Goal: Information Seeking & Learning: Learn about a topic

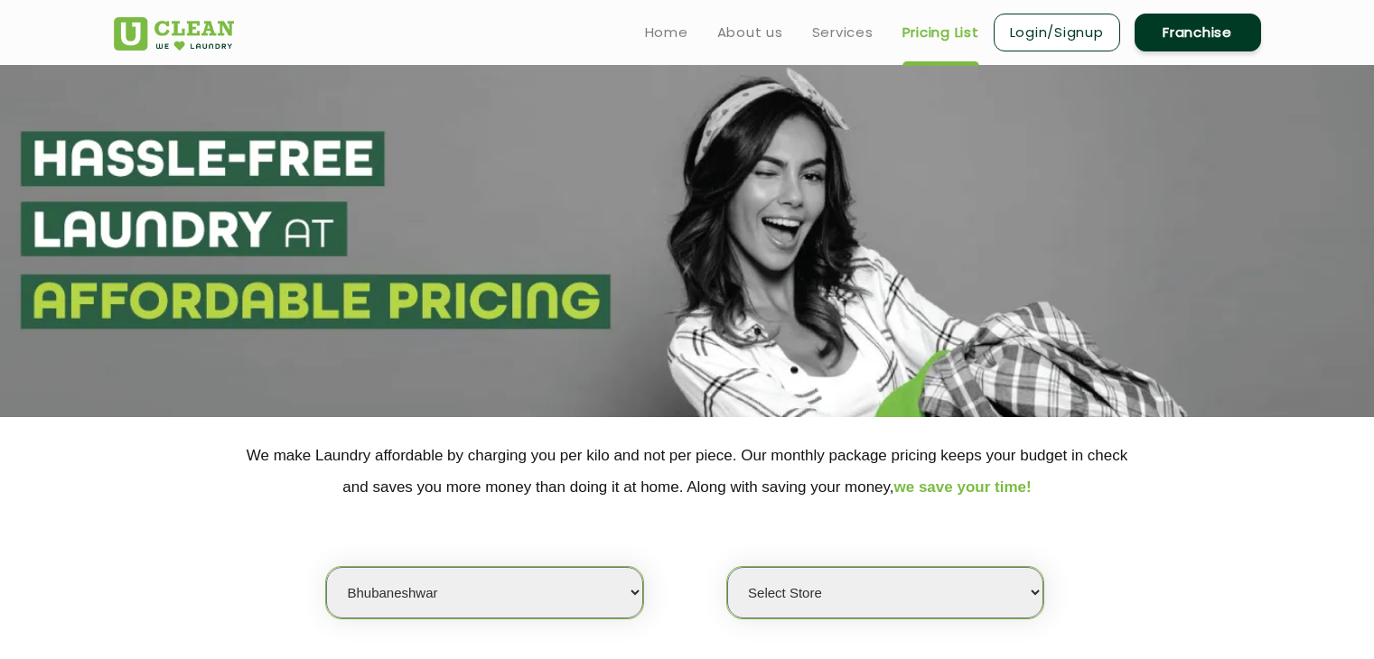
select select "76"
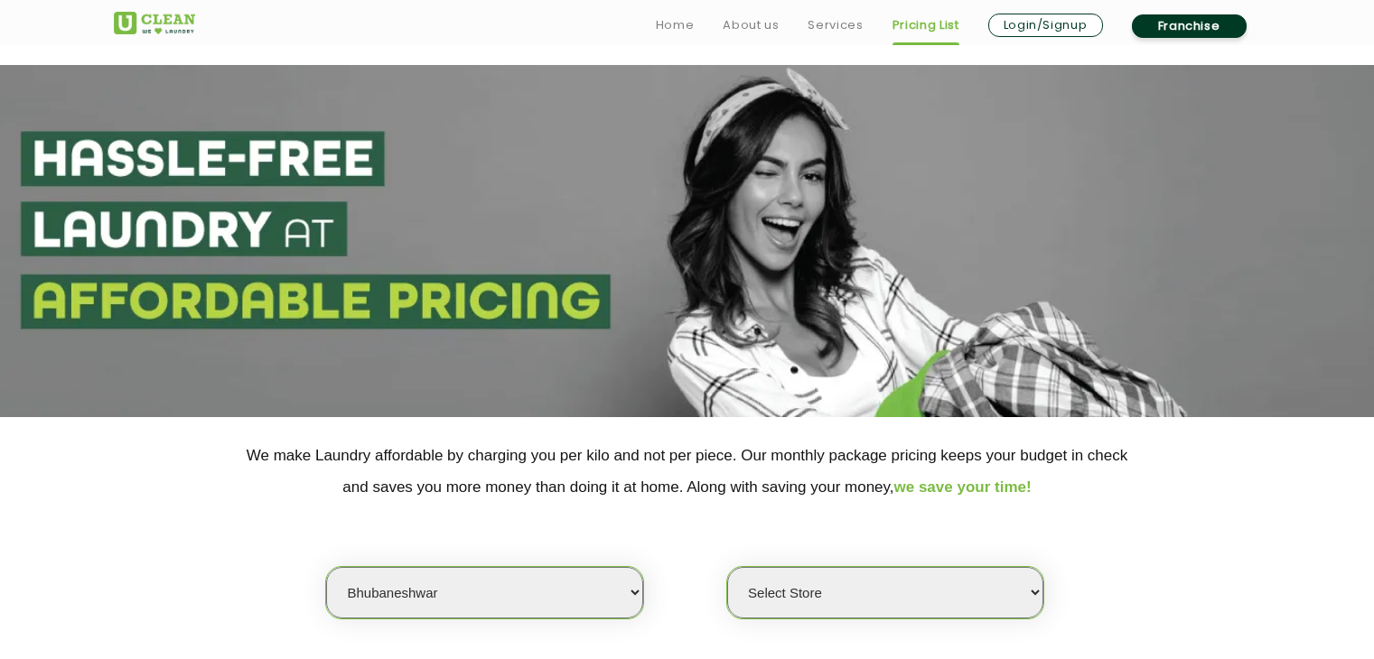
select select "76"
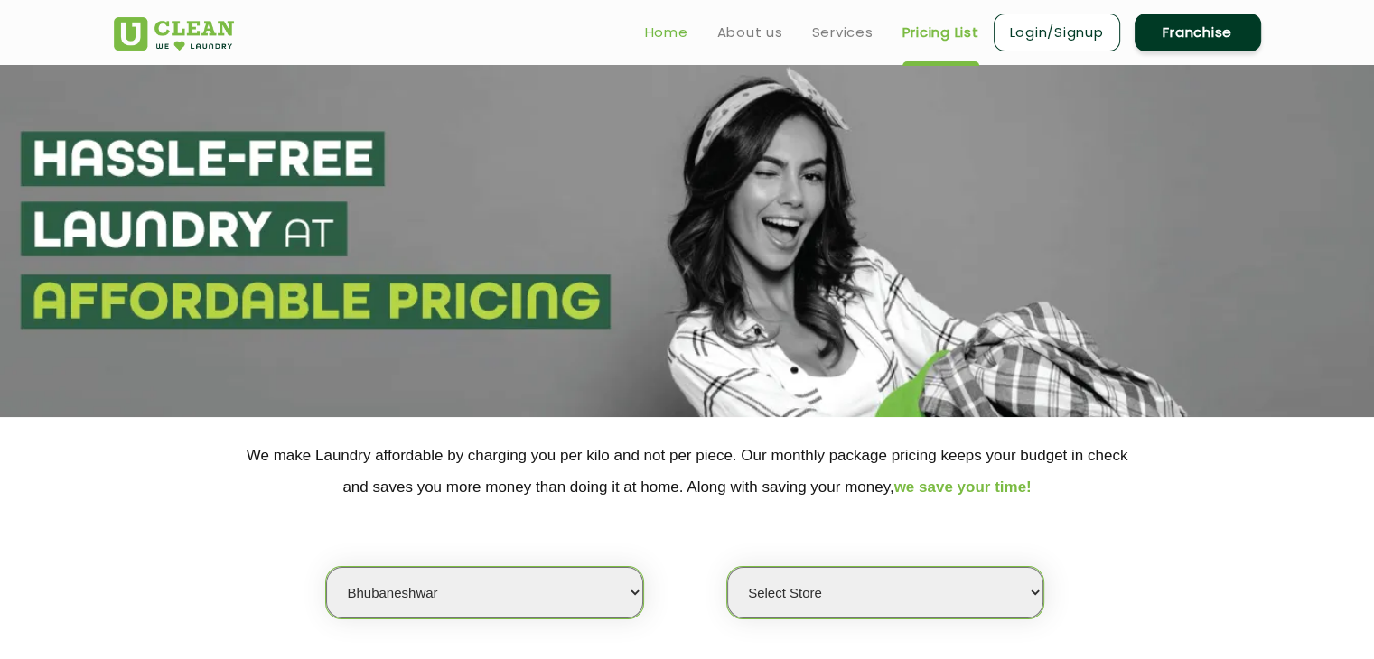
click at [667, 25] on link "Home" at bounding box center [666, 33] width 43 height 22
select select "0"
click at [664, 41] on link "Home" at bounding box center [666, 33] width 43 height 22
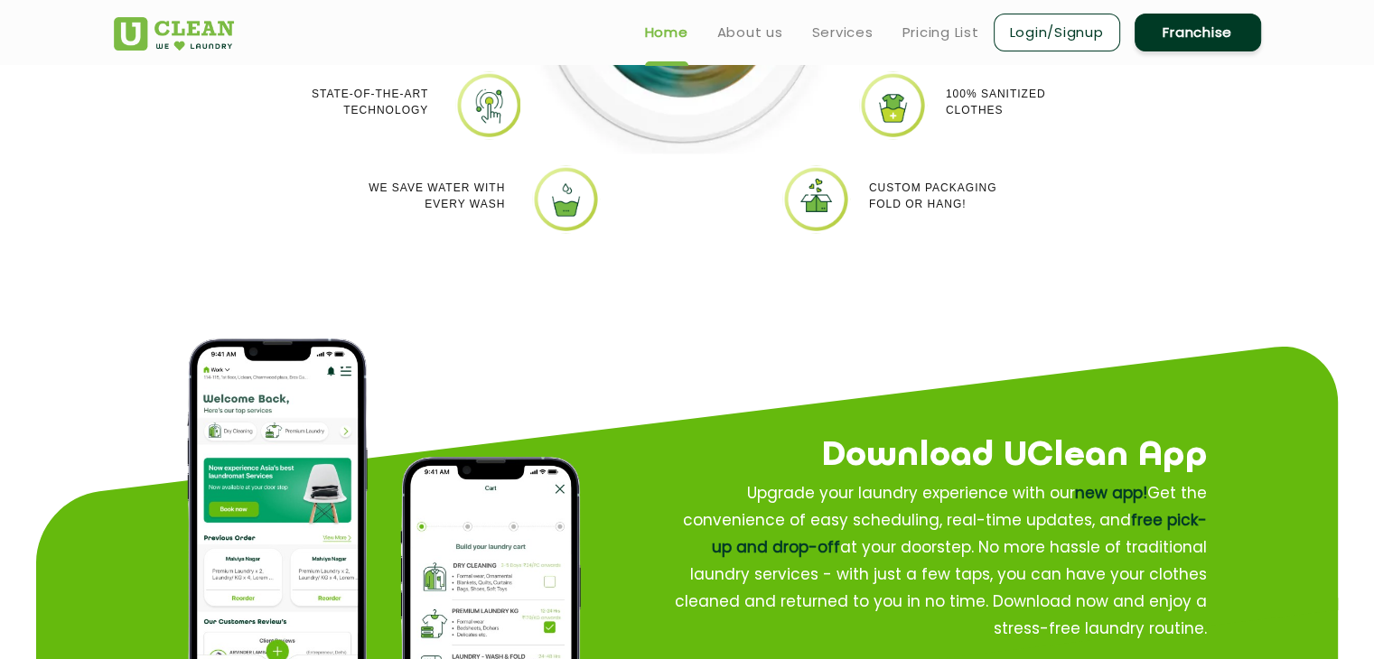
scroll to position [1890, 0]
